Goal: Task Accomplishment & Management: Manage account settings

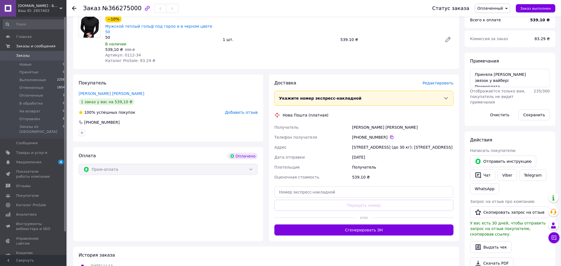
scroll to position [83, 0]
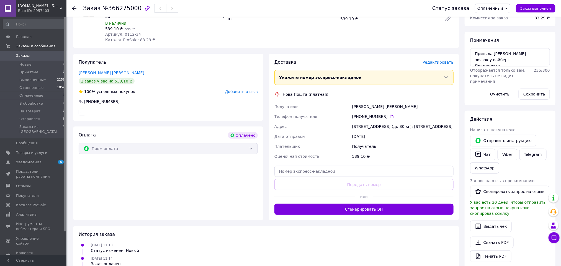
drag, startPoint x: 378, startPoint y: 125, endPoint x: 271, endPoint y: 102, distance: 109.8
click at [271, 102] on div "Доставка Редактировать Укажите номер экспресс-накладной Обязательно введите ном…" at bounding box center [364, 137] width 190 height 167
copy div "Получатель Чугрінов Ігор Телефон получателя +380 63 788 36 52   Адрес г. Киев (…"
click at [51, 150] on span at bounding box center [58, 152] width 15 height 5
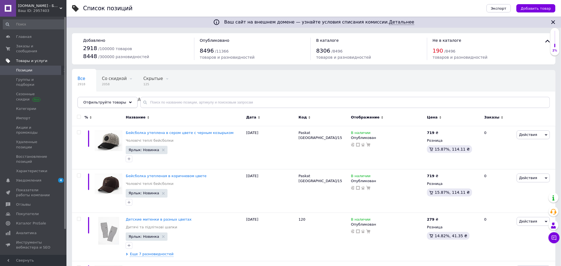
click at [123, 105] on div "Отфильтруйте товары" at bounding box center [108, 102] width 60 height 11
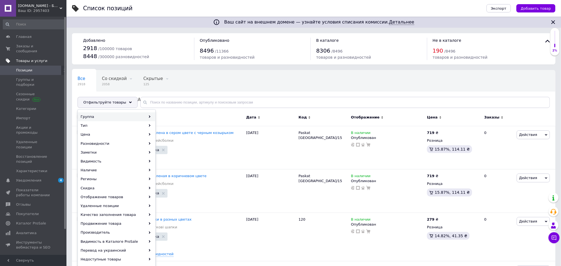
click at [129, 117] on div "Группа" at bounding box center [116, 116] width 77 height 9
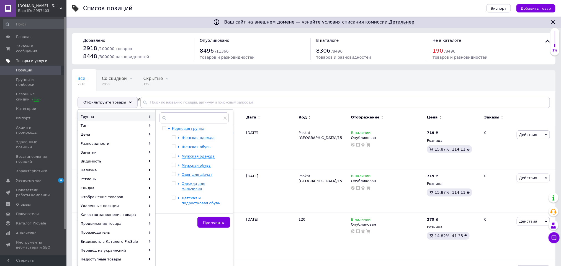
click at [200, 196] on span "Детская и подростковая обувь" at bounding box center [201, 200] width 39 height 9
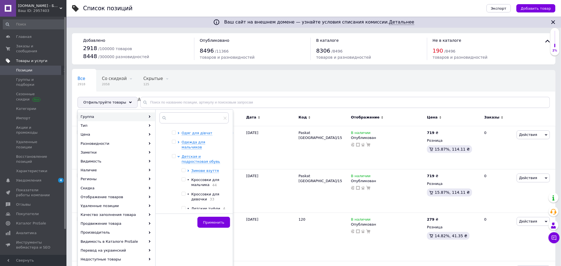
scroll to position [83, 0]
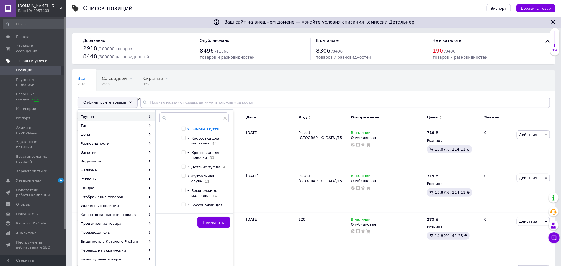
click at [202, 165] on span "Детские туфли" at bounding box center [205, 167] width 29 height 4
checkbox input "true"
click at [214, 226] on button "Применить" at bounding box center [214, 222] width 33 height 11
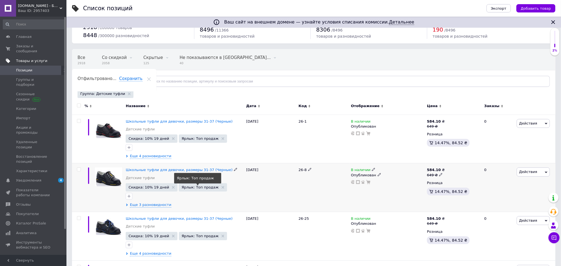
scroll to position [71, 0]
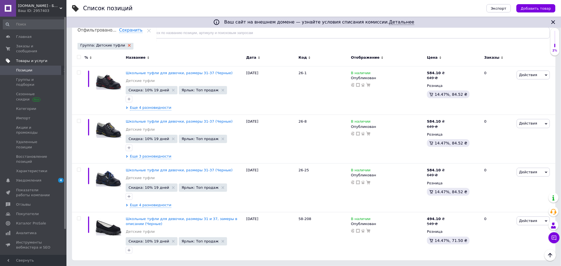
click at [128, 44] on icon at bounding box center [129, 45] width 3 height 3
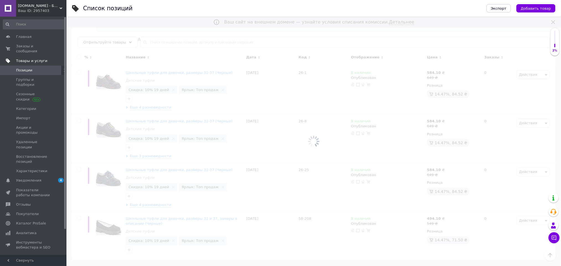
scroll to position [62, 0]
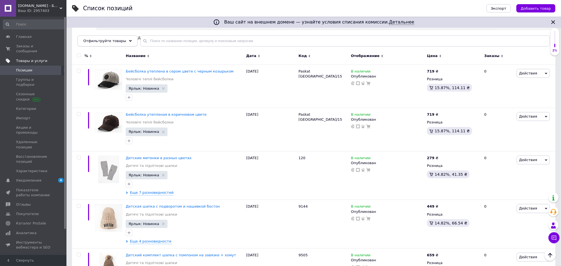
click at [106, 42] on span "Отфильтруйте товары" at bounding box center [104, 41] width 43 height 4
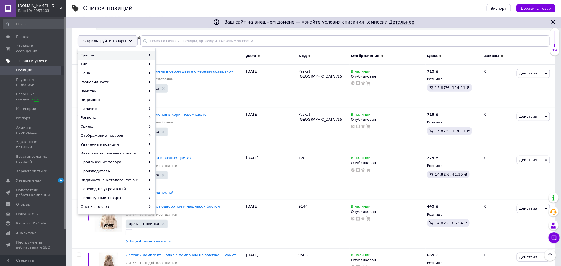
click at [145, 55] on div "Группа" at bounding box center [116, 55] width 77 height 9
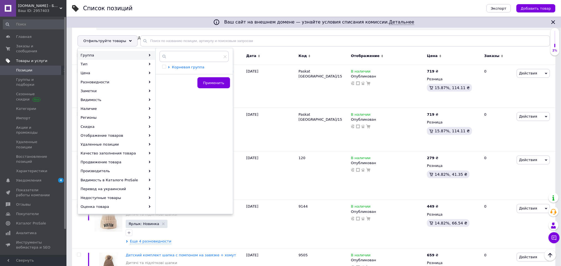
click at [189, 69] on span "Корневая группа" at bounding box center [188, 67] width 32 height 4
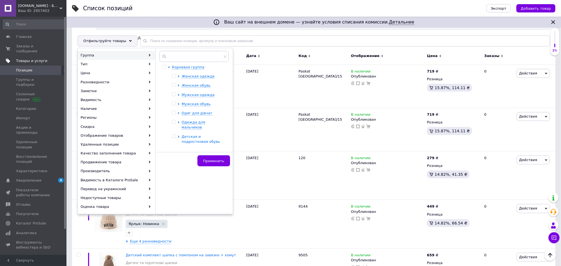
click at [192, 135] on span "Детская и подростковая обувь" at bounding box center [201, 139] width 39 height 9
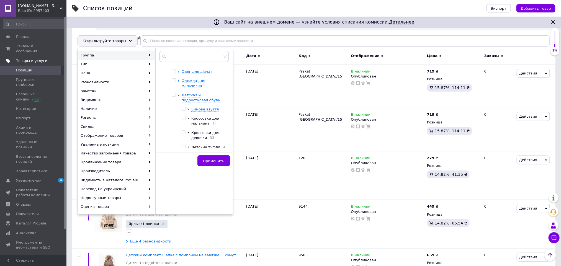
click at [197, 145] on span "Детские туфли" at bounding box center [205, 147] width 29 height 4
checkbox input "true"
click at [214, 101] on div "Детская и подростковая обувь Зимове взуття • Кроссовки для мальчика 44 • Кроссо…" at bounding box center [204, 150] width 44 height 115
click at [225, 164] on button "Применить" at bounding box center [214, 160] width 33 height 11
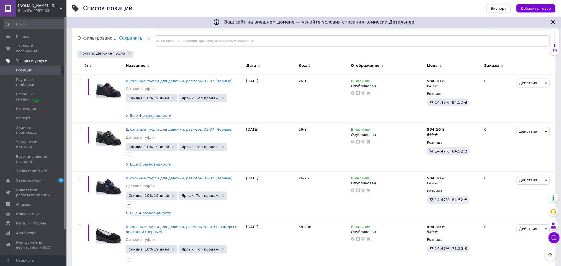
click at [76, 63] on div at bounding box center [78, 66] width 12 height 15
click at [79, 66] on input "checkbox" at bounding box center [79, 65] width 4 height 4
checkbox input "true"
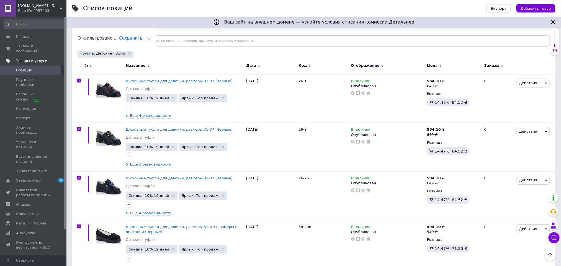
checkbox input "true"
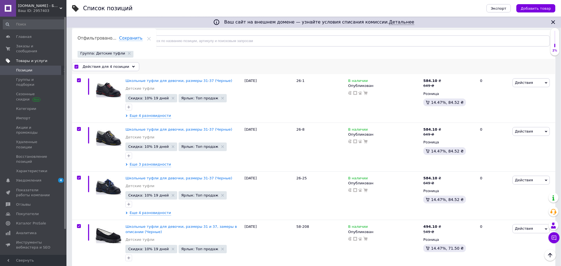
click at [111, 65] on span "Действия для 4 позиции" at bounding box center [106, 66] width 47 height 5
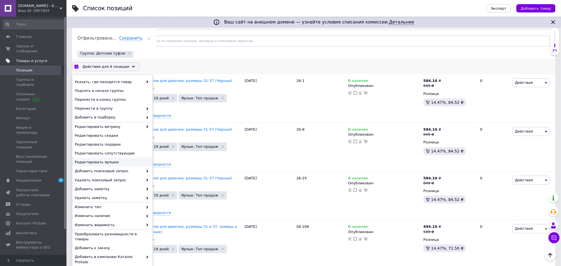
click at [114, 163] on span "Редактировать ярлыки" at bounding box center [112, 162] width 74 height 5
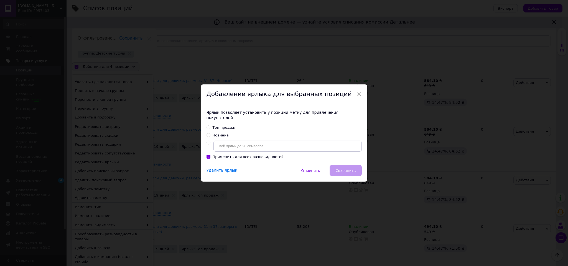
click at [227, 170] on div "Удалить ярлык" at bounding box center [221, 171] width 31 height 6
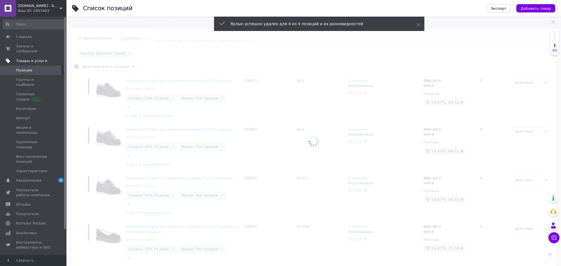
checkbox input "false"
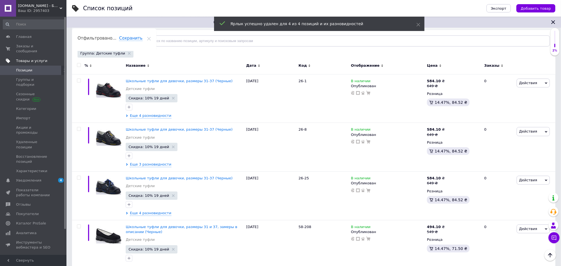
click at [78, 65] on input "checkbox" at bounding box center [79, 65] width 4 height 4
checkbox input "true"
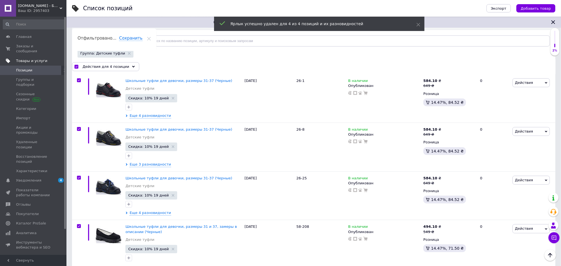
click at [105, 66] on span "Действия для 4 позиции" at bounding box center [106, 66] width 47 height 5
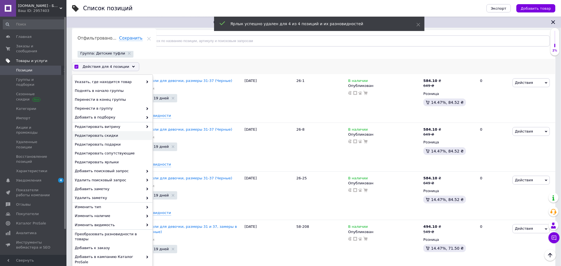
click at [106, 134] on span "Редактировать скидки" at bounding box center [112, 135] width 74 height 5
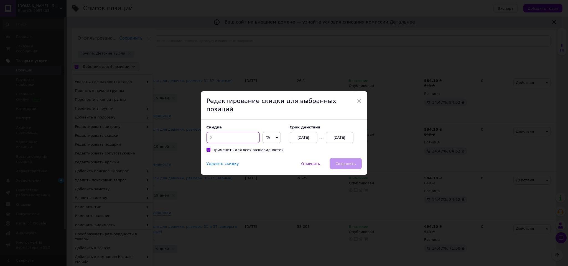
click at [214, 132] on input at bounding box center [232, 137] width 53 height 11
type input "10"
click at [332, 136] on div "12.10.2025" at bounding box center [340, 137] width 28 height 11
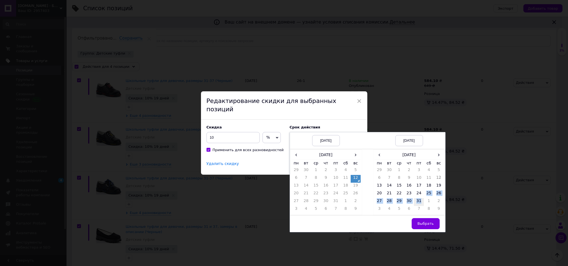
drag, startPoint x: 422, startPoint y: 194, endPoint x: 421, endPoint y: 197, distance: 2.9
click at [421, 196] on tbody "29 30 1 2 3 4 5 6 7 8 9 10 11 12 13 14 15 16 17 18 19 20 21 22 23 24 25 26 27 2…" at bounding box center [408, 190] width 69 height 47
click at [421, 198] on td "31" at bounding box center [419, 202] width 10 height 8
click at [426, 222] on span "Выбрать" at bounding box center [425, 224] width 16 height 4
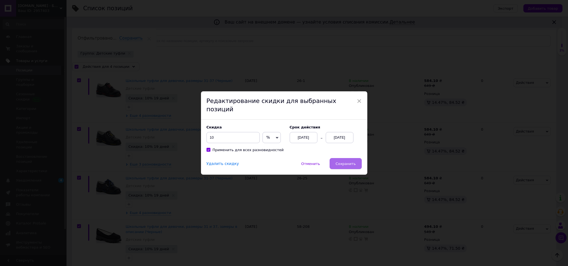
click at [344, 162] on span "Сохранить" at bounding box center [345, 164] width 20 height 4
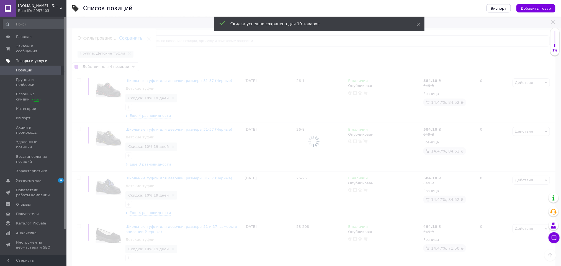
checkbox input "false"
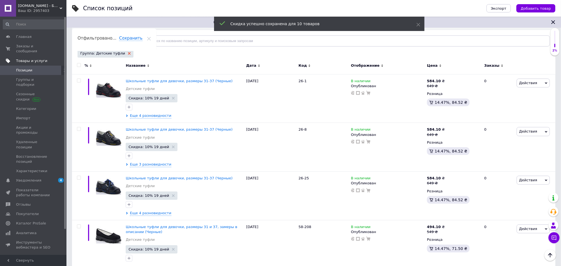
click at [128, 55] on icon at bounding box center [129, 53] width 3 height 3
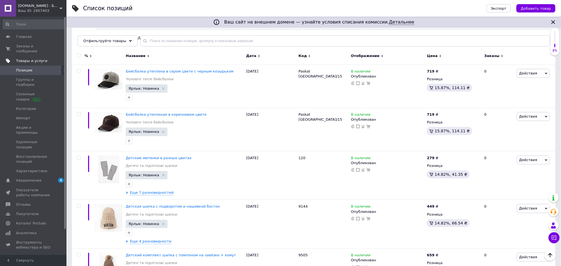
click at [120, 43] on span "Отфильтруйте товары" at bounding box center [104, 41] width 43 height 4
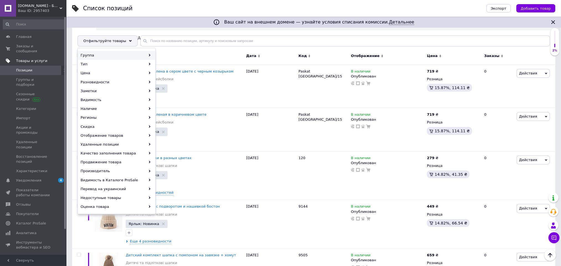
click at [140, 57] on div "Группа" at bounding box center [116, 55] width 77 height 9
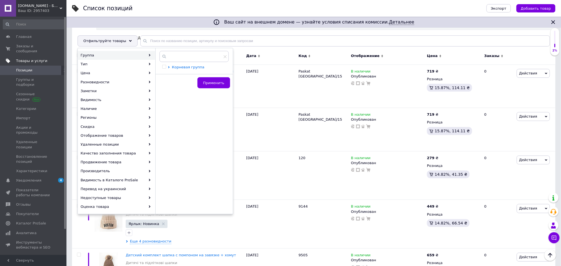
click at [198, 67] on span "Корневая группа" at bounding box center [188, 67] width 32 height 4
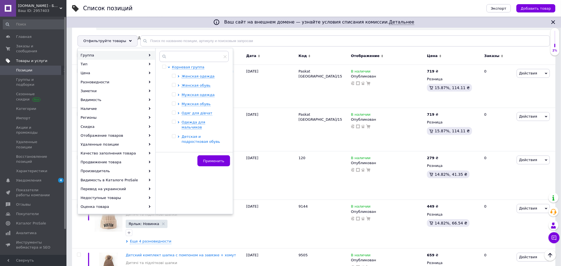
click at [204, 135] on span "Детская и подростковая обувь" at bounding box center [201, 139] width 39 height 9
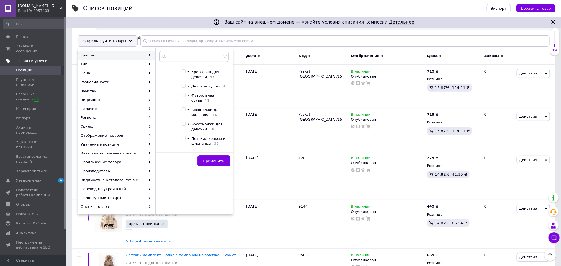
scroll to position [107, 0]
click at [186, 89] on div at bounding box center [184, 91] width 4 height 4
click at [184, 89] on input "checkbox" at bounding box center [184, 91] width 4 height 4
checkbox input "true"
click at [208, 161] on span "Применить" at bounding box center [213, 161] width 21 height 4
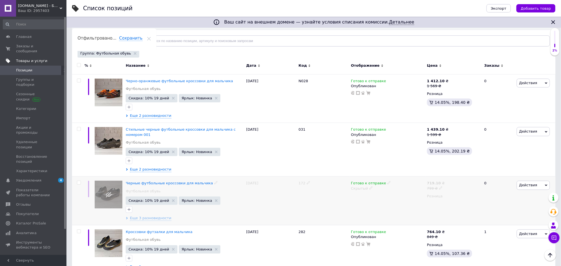
click at [300, 185] on span "172" at bounding box center [302, 183] width 7 height 4
copy span "172"
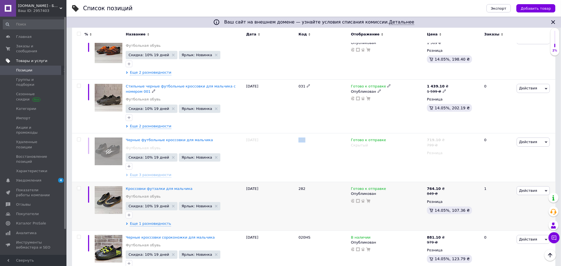
scroll to position [145, 0]
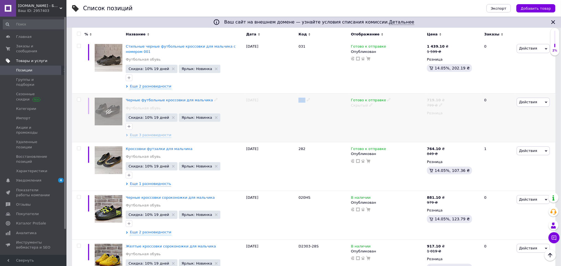
click at [529, 107] on span "Действия" at bounding box center [533, 102] width 33 height 9
click at [496, 191] on li "Удалить" at bounding box center [510, 191] width 79 height 8
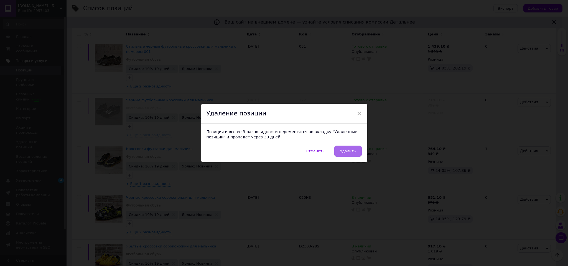
click at [347, 152] on span "Удалить" at bounding box center [348, 151] width 16 height 4
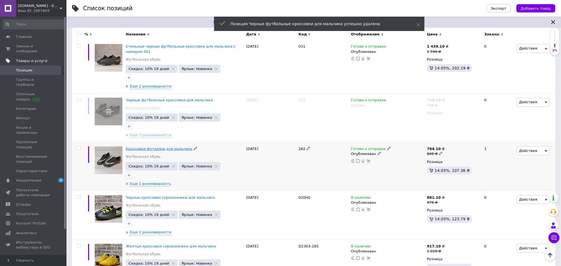
drag, startPoint x: 155, startPoint y: 151, endPoint x: 140, endPoint y: 152, distance: 15.0
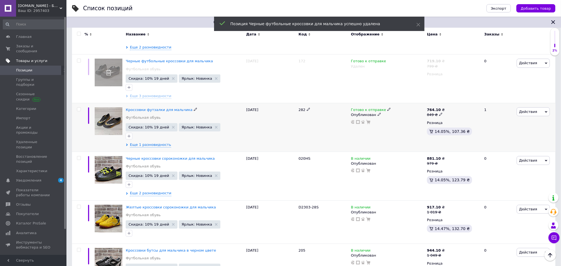
scroll to position [228, 0]
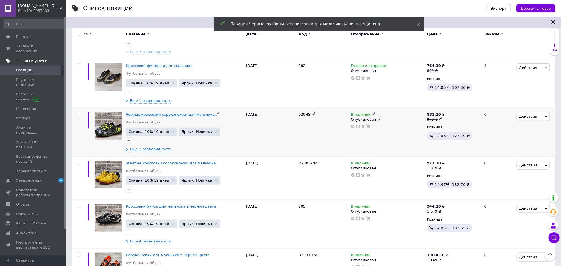
drag, startPoint x: 163, startPoint y: 119, endPoint x: 162, endPoint y: 115, distance: 4.5
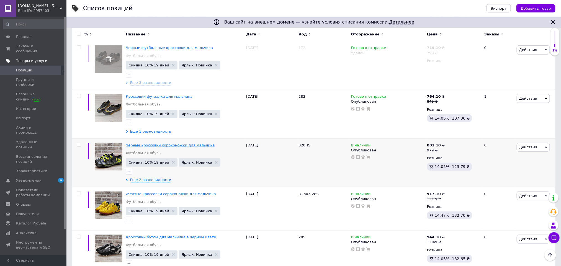
scroll to position [104, 0]
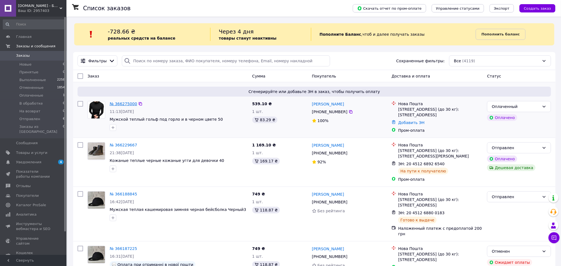
click at [119, 103] on link "№ 366275000" at bounding box center [123, 104] width 27 height 4
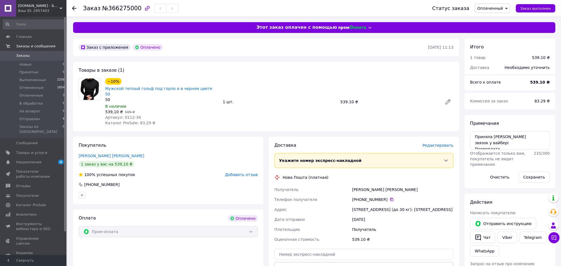
click at [438, 143] on span "Редактировать" at bounding box center [438, 145] width 31 height 4
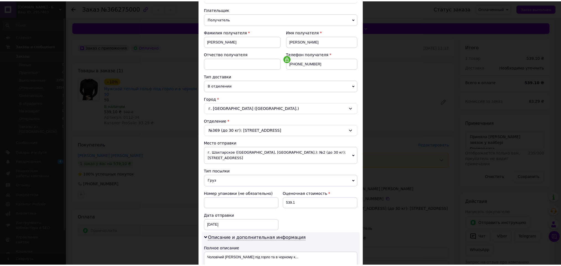
scroll to position [166, 0]
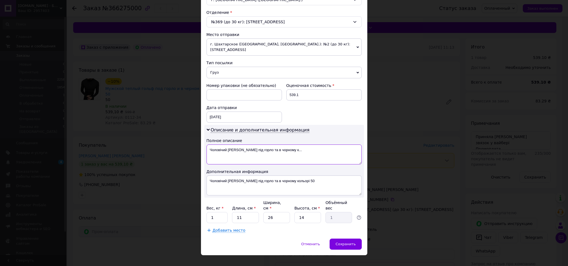
drag, startPoint x: 296, startPoint y: 152, endPoint x: 212, endPoint y: 152, distance: 84.2
click at [213, 152] on textarea "Чоловічий теплий гольф під горло та в чорному к..." at bounding box center [283, 155] width 155 height 20
type textarea "Ч"
type textarea "Одяг"
drag, startPoint x: 318, startPoint y: 184, endPoint x: 212, endPoint y: 186, distance: 105.9
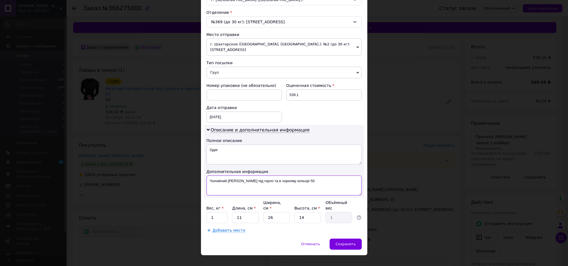
click at [212, 186] on textarea "Чоловічий теплий гольф під горло та в чорному кольорі 50" at bounding box center [283, 186] width 155 height 20
type textarea "Ч"
type textarea "Одяг"
click at [358, 244] on div "Сохранить" at bounding box center [345, 244] width 32 height 11
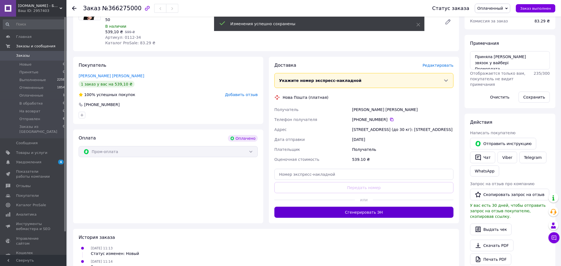
scroll to position [83, 0]
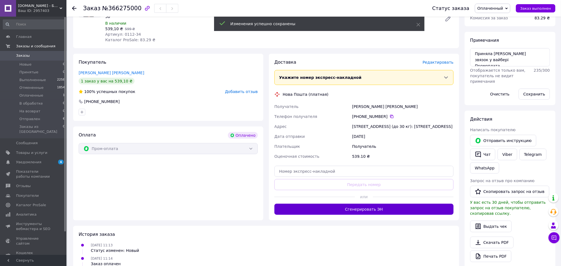
click at [362, 208] on button "Сгенерировать ЭН" at bounding box center [364, 209] width 179 height 11
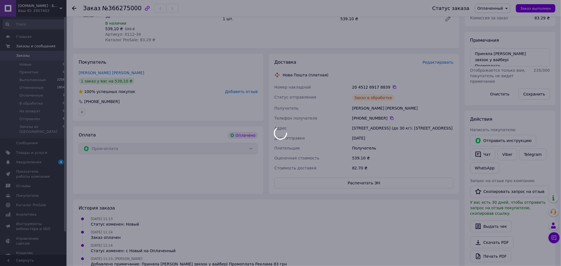
click at [368, 81] on body "OPTFOR.COM.UA - Будь первым вместе с нами! Ваш ID: 2957403 Сайт OPTFOR.COM.UA -…" at bounding box center [280, 129] width 561 height 425
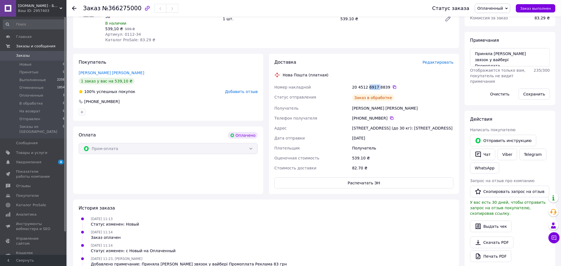
click at [368, 84] on div "20 4512 6917 8839" at bounding box center [402, 87] width 101 height 6
copy div "20 4512 6917 8839"
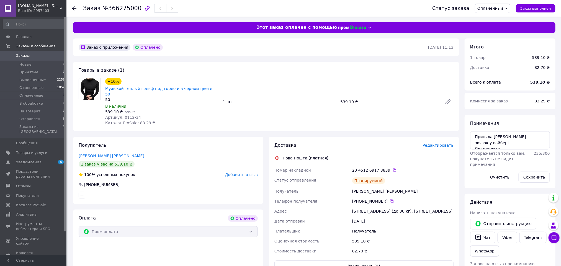
click at [328, 127] on div "Заказ с приложения Оплачено 12.10.2025 • 11:13 Товары в заказе (1) −10% Мужской…" at bounding box center [266, 229] width 392 height 381
drag, startPoint x: 121, startPoint y: 112, endPoint x: 149, endPoint y: 111, distance: 27.8
click at [149, 115] on div "Артикул: 0112-34" at bounding box center [161, 118] width 113 height 6
copy span "0112-34"
click at [342, 99] on div "539.10 ₴" at bounding box center [389, 102] width 102 height 8
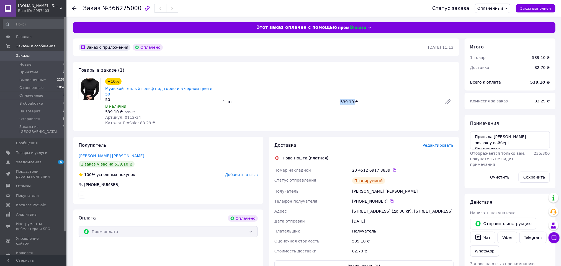
click at [342, 99] on div "539.10 ₴" at bounding box center [389, 102] width 102 height 8
copy div "539.10 ₴"
click at [124, 10] on span "№366275000" at bounding box center [121, 8] width 39 height 7
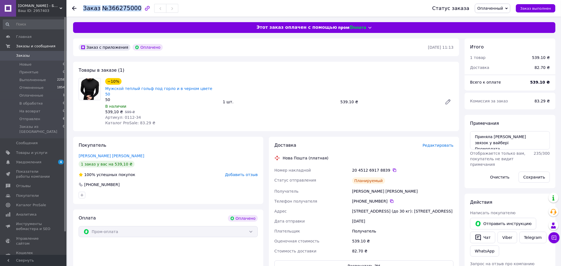
click at [124, 10] on span "№366275000" at bounding box center [121, 8] width 39 height 7
copy h1 "Заказ №366275000"
drag, startPoint x: 476, startPoint y: 136, endPoint x: 520, endPoint y: 175, distance: 58.9
click at [520, 175] on div "Примечания Приняла Наташа терикон звязок у вайбері Промоплата Реклама 83 грн От…" at bounding box center [510, 152] width 80 height 62
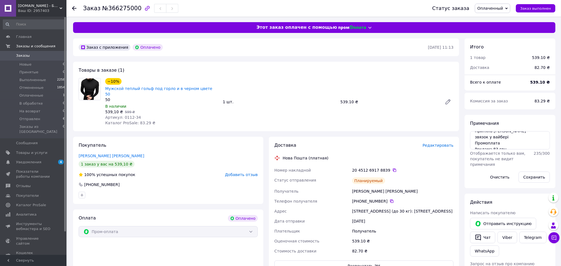
drag, startPoint x: 274, startPoint y: 184, endPoint x: 378, endPoint y: 215, distance: 108.6
click at [378, 215] on div "Номер накладной 20 4512 6917 8839   Статус отправления Планируемый Получатель Ч…" at bounding box center [363, 210] width 181 height 91
copy div "Получатель Чугрінов Ігор Телефон получателя +380 63 788 36 52   Адрес г. Киев (…"
click at [275, 115] on div "−10% Мужской теплый гольф под горло и в черном цвете 50 50 В наличии 539,10 ₴  …" at bounding box center [279, 102] width 353 height 50
click at [501, 9] on span "Оплаченный" at bounding box center [491, 8] width 26 height 4
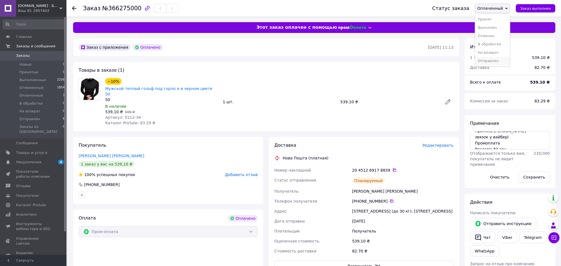
click at [500, 58] on li "Отправлен" at bounding box center [492, 61] width 35 height 8
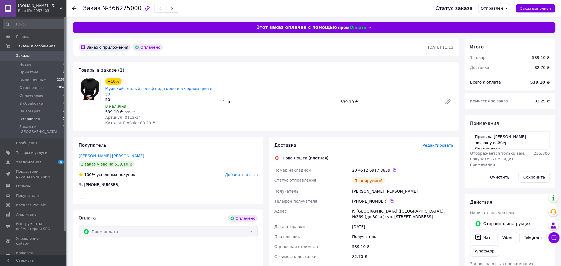
click at [47, 121] on li "Отправлен 7" at bounding box center [34, 119] width 68 height 8
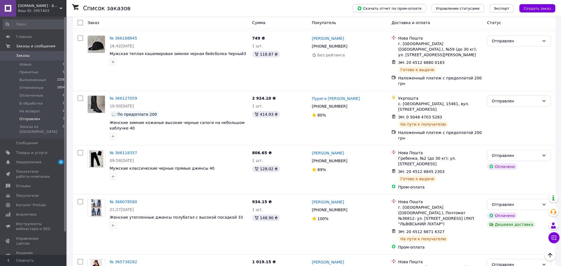
scroll to position [197, 0]
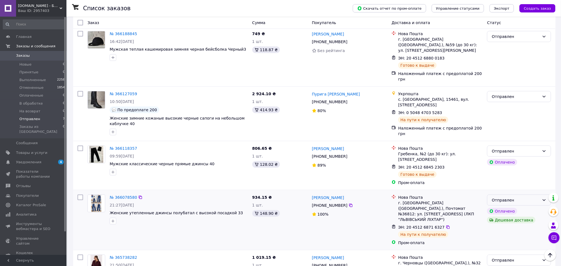
click at [539, 197] on div "Отправлен" at bounding box center [516, 200] width 48 height 6
click at [129, 195] on link "№ 366078580" at bounding box center [123, 197] width 27 height 4
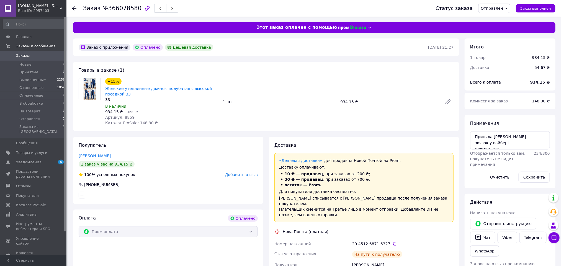
click at [500, 2] on div "Статус заказа Отправлен Принят Выполнен Отменен Оплаченный В обработке На возвр…" at bounding box center [490, 8] width 131 height 17
click at [500, 8] on span "Отправлен" at bounding box center [492, 8] width 22 height 4
click at [499, 62] on li "На возврат" at bounding box center [495, 61] width 32 height 8
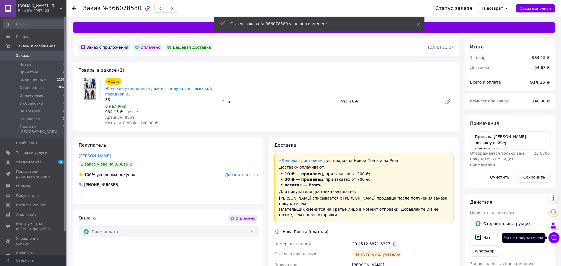
click at [553, 240] on icon at bounding box center [555, 238] width 6 height 6
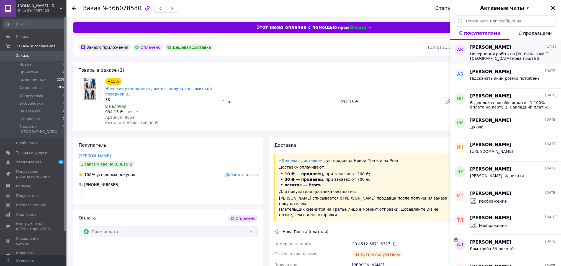
click at [528, 58] on span "Повернення робіть на Пігович Сергій Михайлович м. Шахтарське Дніпропетровська о…" at bounding box center [509, 56] width 79 height 9
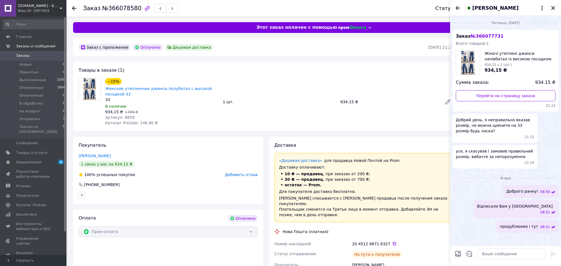
scroll to position [224, 0]
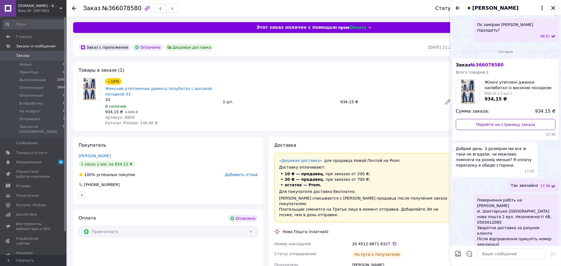
click at [554, 6] on icon "Закрыть" at bounding box center [553, 8] width 7 height 7
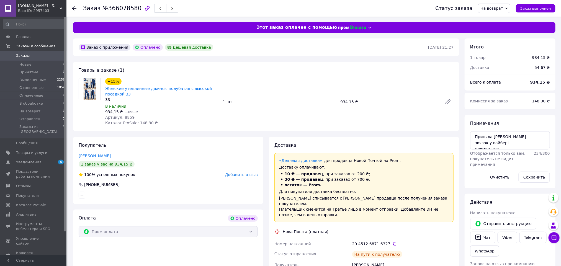
click at [378, 85] on div "−15% Женские утепленные джинсы полубатал с высокой посадкой 33 33 В наличии 934…" at bounding box center [279, 102] width 353 height 50
click at [44, 121] on li "Отправлен 7" at bounding box center [34, 119] width 68 height 8
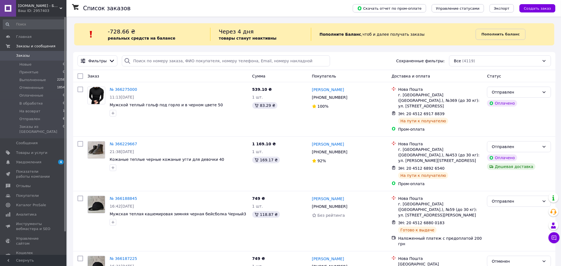
scroll to position [166, 0]
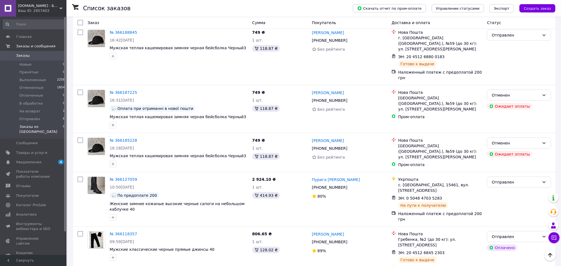
click at [55, 123] on li "Заказы из Розетки 0" at bounding box center [34, 131] width 68 height 16
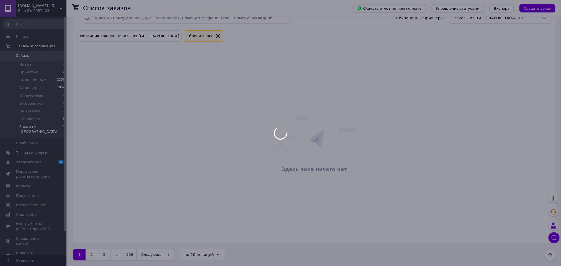
click at [52, 119] on div at bounding box center [280, 133] width 561 height 266
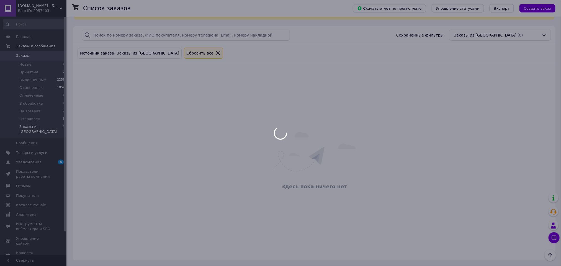
scroll to position [0, 0]
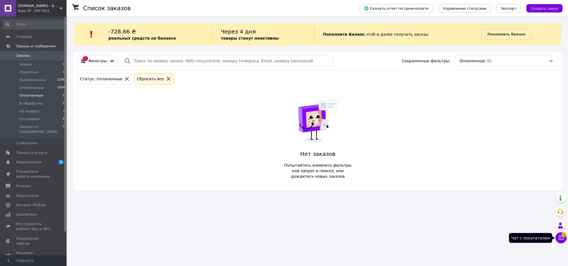
click at [564, 240] on button "Чат с покупателем 1" at bounding box center [560, 237] width 11 height 11
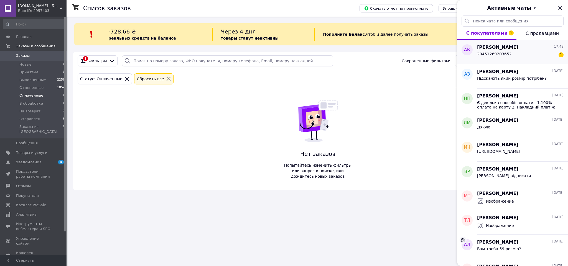
click at [530, 52] on div "20451269203652 1" at bounding box center [520, 55] width 86 height 9
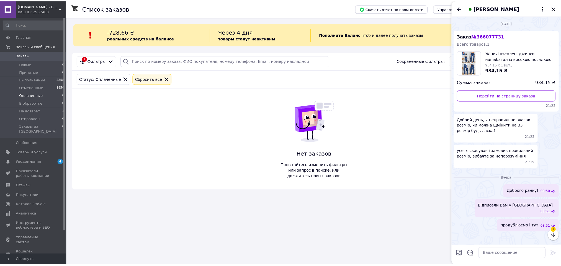
scroll to position [249, 0]
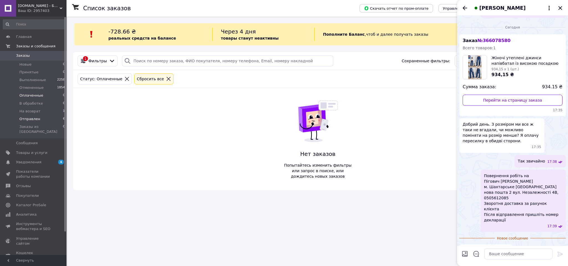
click at [42, 121] on li "Отправлен 6" at bounding box center [34, 119] width 68 height 8
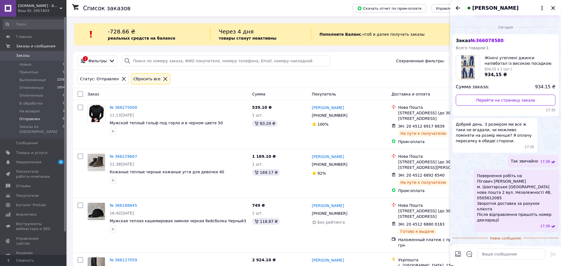
click at [558, 9] on div "[PERSON_NAME]" at bounding box center [505, 8] width 111 height 16
click at [553, 3] on div "[PERSON_NAME]" at bounding box center [505, 8] width 111 height 16
click at [553, 7] on icon "Закрыть" at bounding box center [554, 8] width 4 height 4
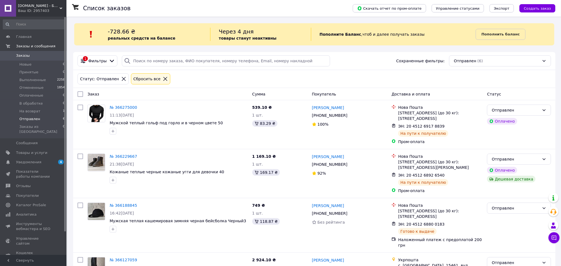
click at [29, 118] on span "Отправлен" at bounding box center [29, 119] width 21 height 5
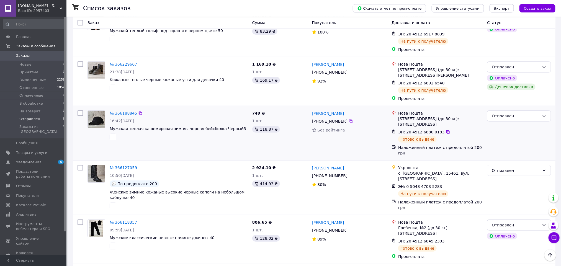
scroll to position [134, 0]
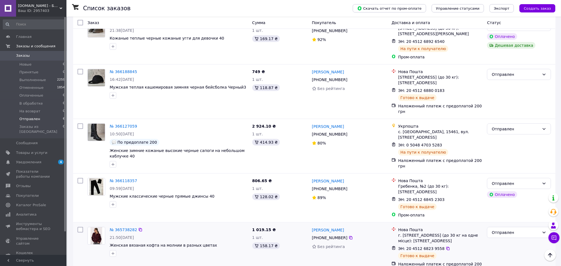
click at [118, 225] on div "№ 365738282 21:50[DATE] Женская вязаная кофта на молнии в разных цветах" at bounding box center [178, 242] width 143 height 34
click at [120, 228] on link "№ 365738282" at bounding box center [123, 230] width 27 height 4
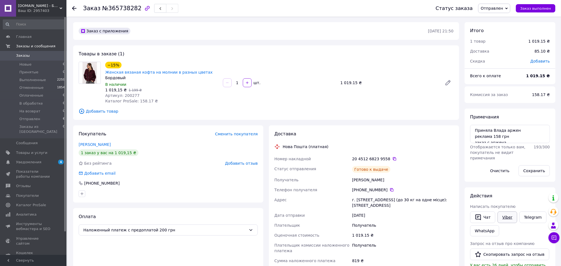
click at [504, 216] on link "Viber" at bounding box center [507, 218] width 19 height 12
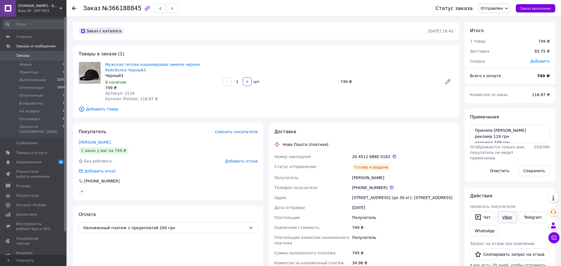
click at [503, 221] on link "Viber" at bounding box center [507, 218] width 19 height 12
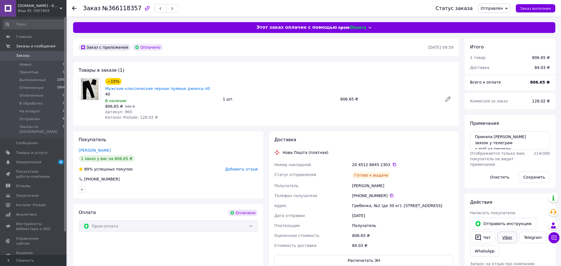
click at [513, 238] on link "Viber" at bounding box center [507, 238] width 19 height 12
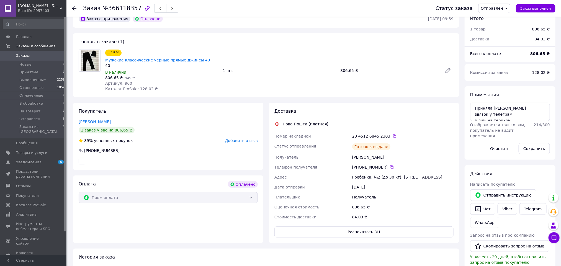
scroll to position [42, 0]
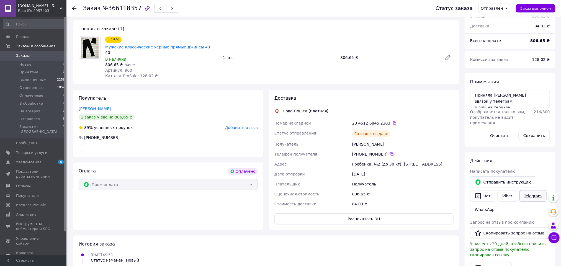
click at [537, 199] on link "Telegram" at bounding box center [533, 196] width 27 height 12
